Goal: Find specific page/section: Find specific page/section

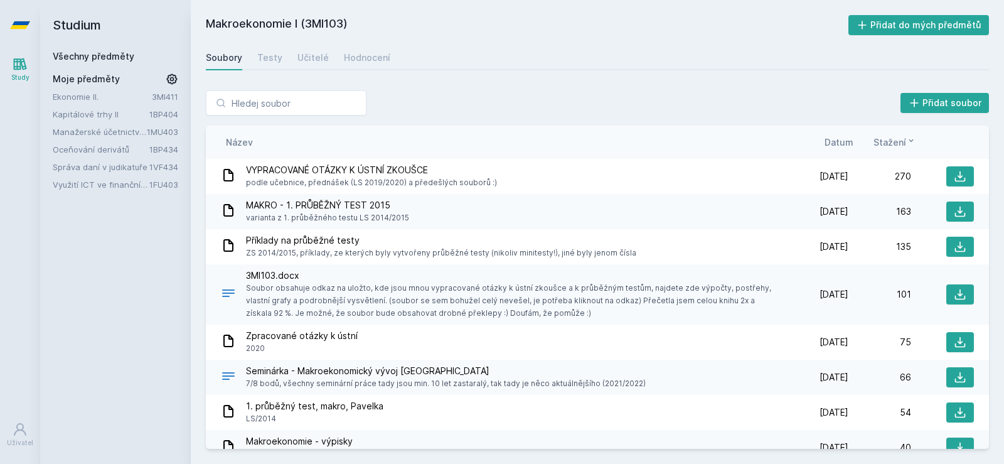
click at [110, 115] on link "Kapitálové trhy II" at bounding box center [101, 114] width 97 height 13
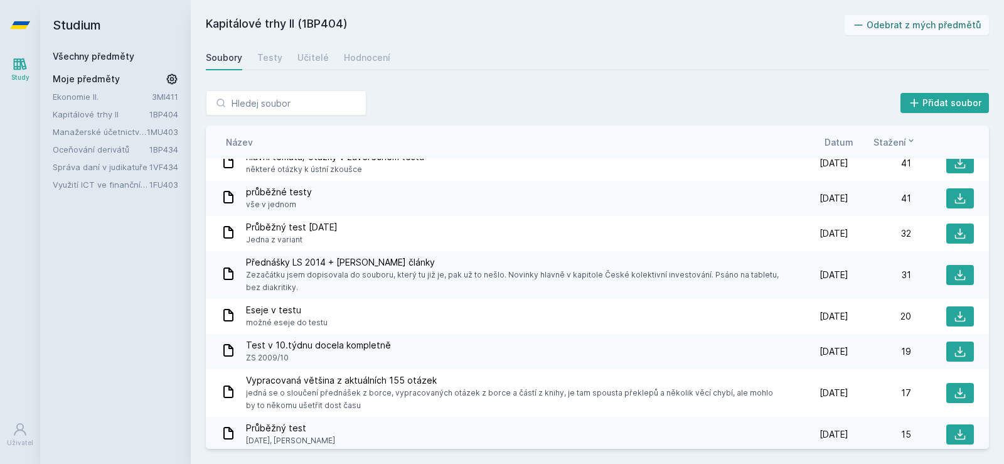
scroll to position [102, 0]
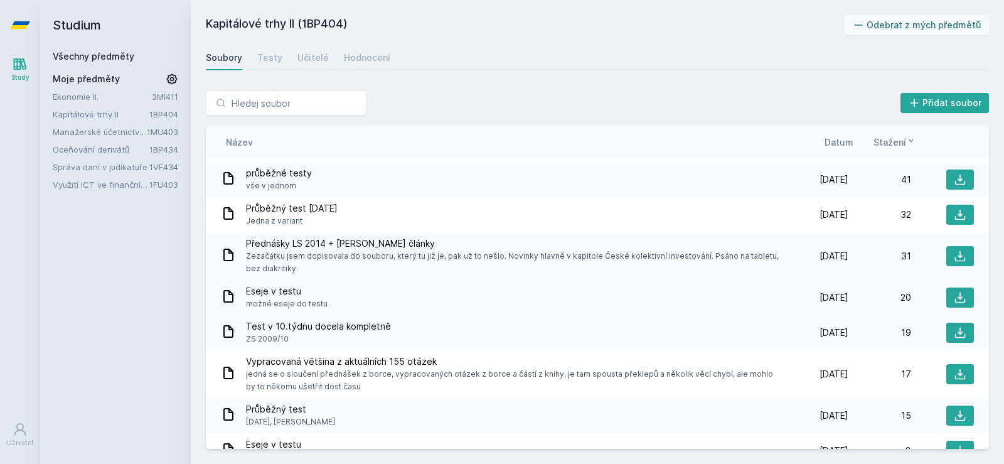
click at [284, 287] on span "Eseje v testu" at bounding box center [287, 291] width 82 height 13
click at [284, 286] on span "Eseje v testu" at bounding box center [287, 291] width 82 height 13
click at [286, 336] on span "ZS 2009/10" at bounding box center [318, 339] width 145 height 13
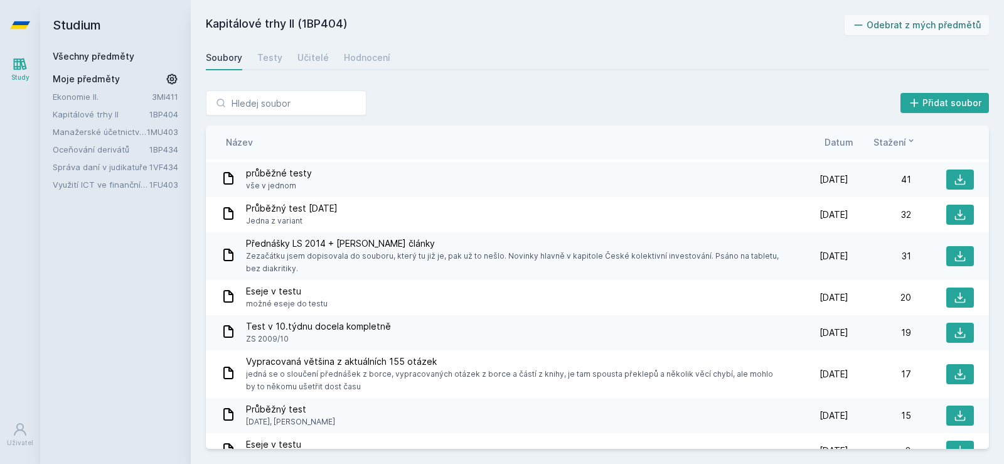
click at [286, 339] on span "ZS 2009/10" at bounding box center [318, 339] width 145 height 13
click at [273, 328] on span "Test v 10.týdnu docela kompletně" at bounding box center [318, 326] width 145 height 13
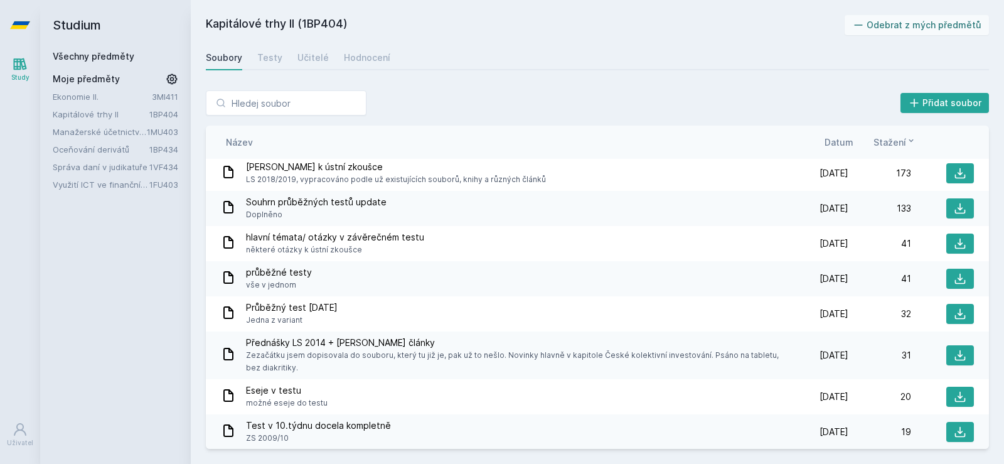
scroll to position [0, 0]
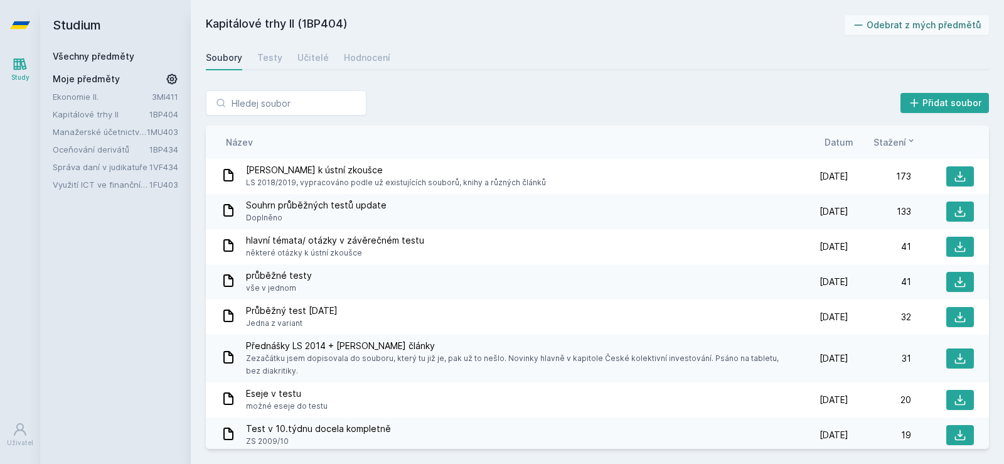
click at [840, 142] on span "Datum" at bounding box center [838, 142] width 29 height 13
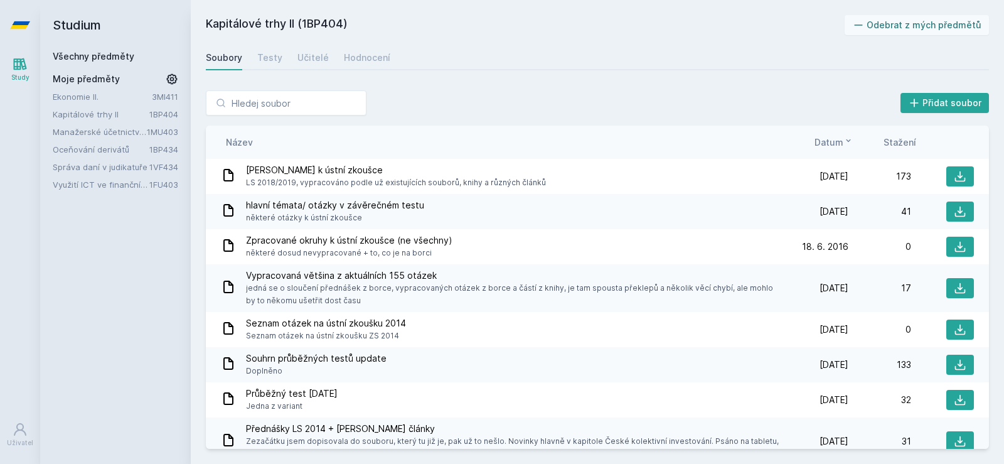
click at [840, 142] on span "Datum" at bounding box center [828, 142] width 29 height 13
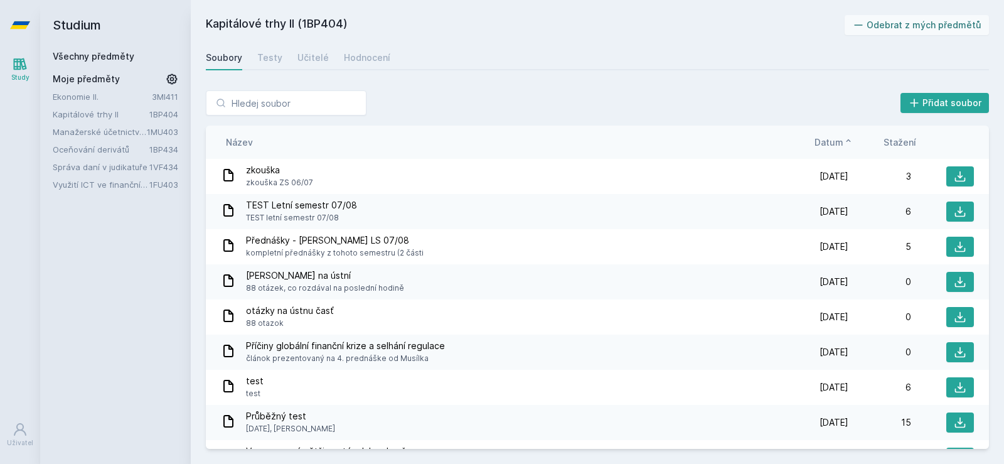
click at [840, 144] on span "Datum" at bounding box center [828, 142] width 29 height 13
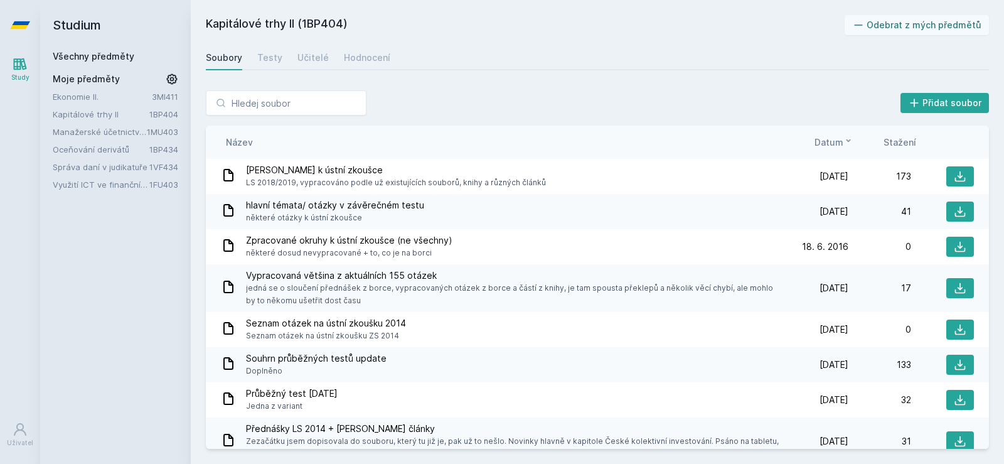
click at [895, 145] on span "Stažení" at bounding box center [899, 142] width 33 height 13
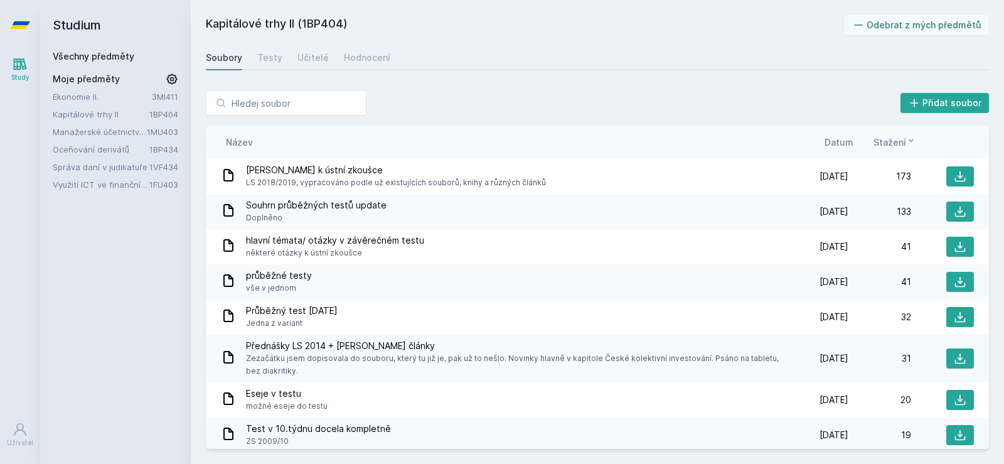
click at [326, 18] on h2 "Kapitálové trhy II (1BP404)" at bounding box center [525, 25] width 639 height 20
copy h2 "1BP404"
